Goal: Check status: Check status

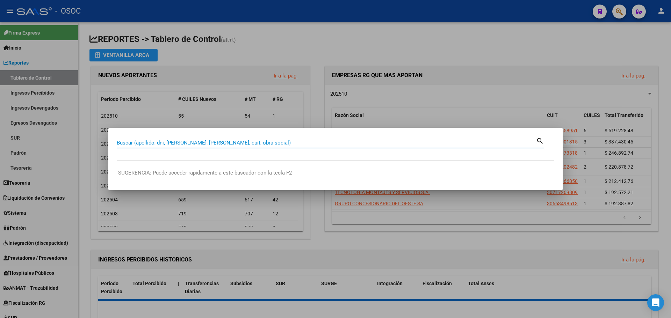
paste input "26397772"
type input "26397772"
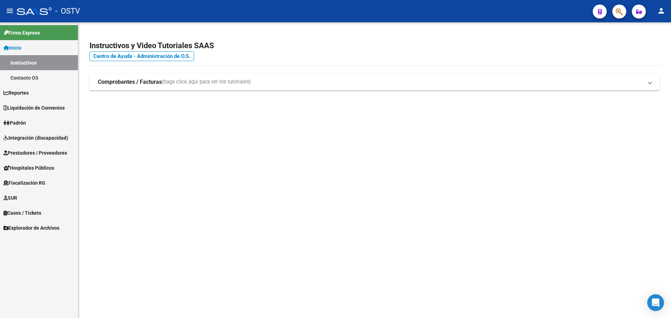
click at [169, 151] on mat-sidenav-content "Instructivos y Video Tutoriales SAAS Centro de Ayuda - Administración de O.S. C…" at bounding box center [374, 170] width 593 height 296
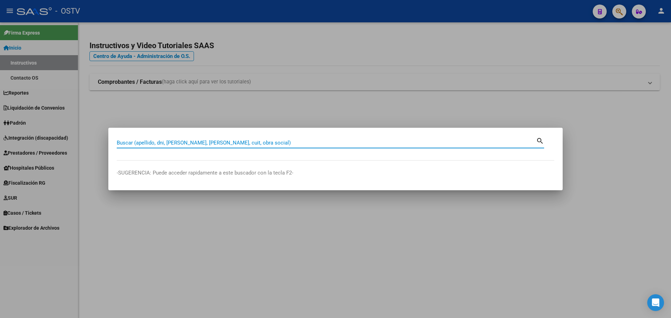
paste input "26397772"
type input "26397772"
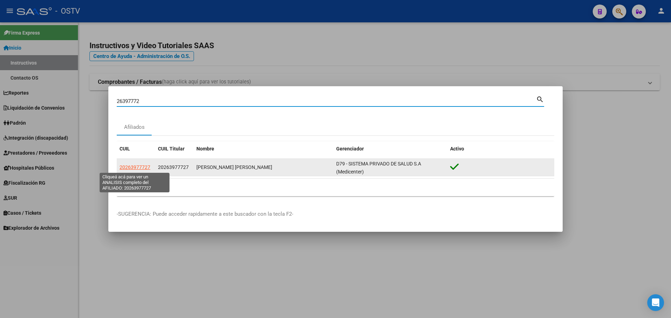
click at [139, 167] on span "20263977727" at bounding box center [134, 168] width 31 height 6
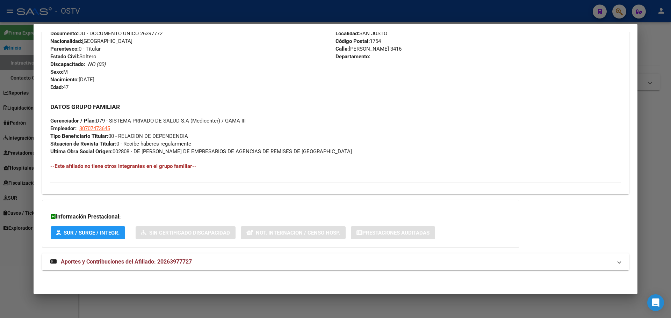
click at [236, 266] on mat-panel-title "Aportes y Contribuciones del Afiliado: 20263977727" at bounding box center [331, 262] width 562 height 8
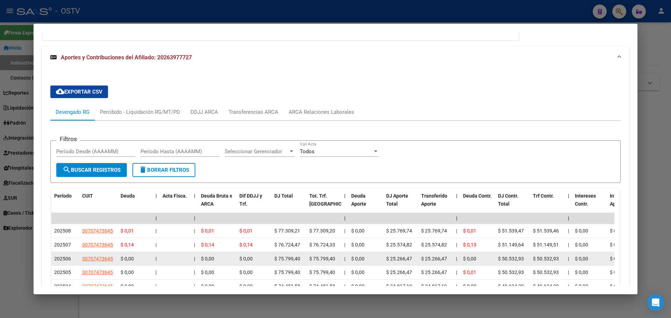
scroll to position [521, 0]
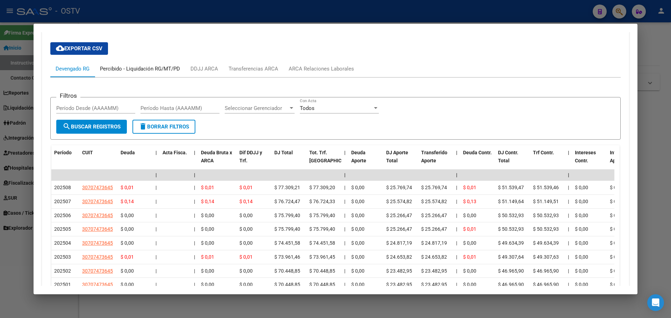
click at [128, 71] on div "Percibido - Liquidación RG/MT/PD" at bounding box center [140, 69] width 80 height 8
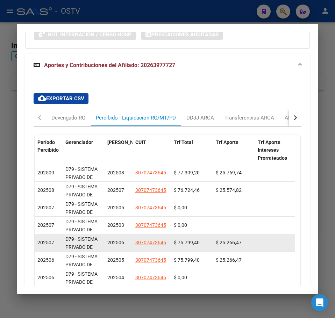
scroll to position [576, 0]
